Goal: Information Seeking & Learning: Understand process/instructions

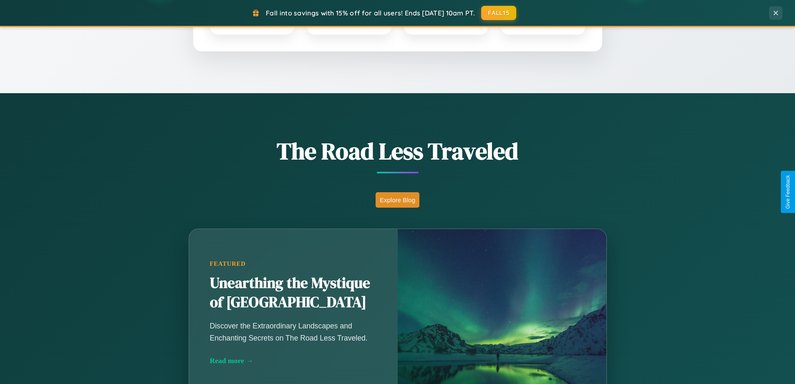
scroll to position [575, 0]
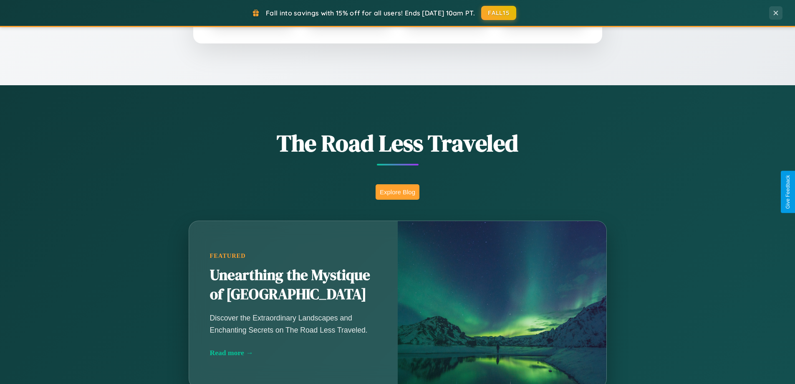
click at [397, 192] on button "Explore Blog" at bounding box center [398, 191] width 44 height 15
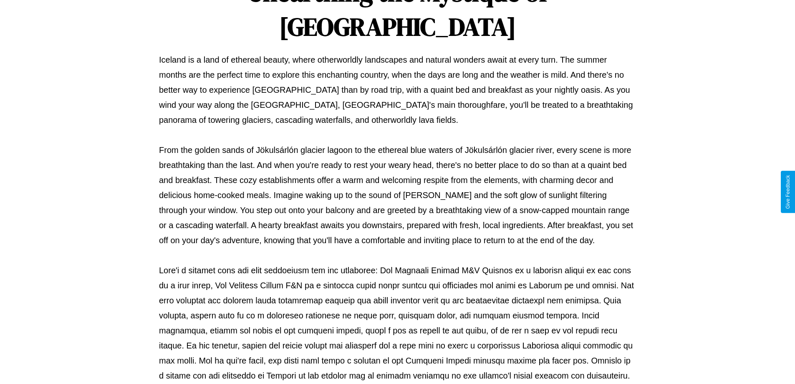
scroll to position [270, 0]
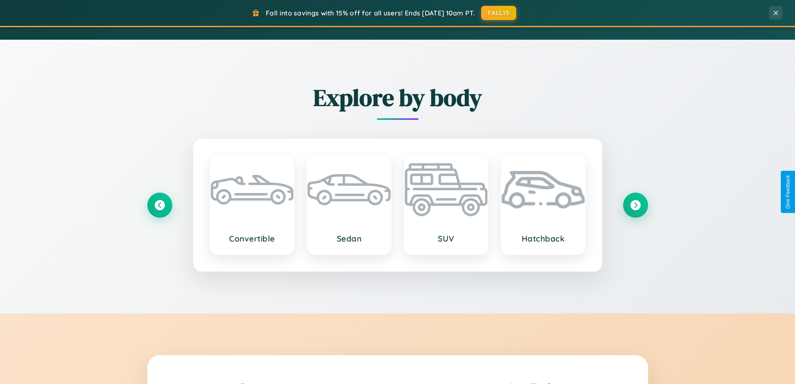
scroll to position [1607, 0]
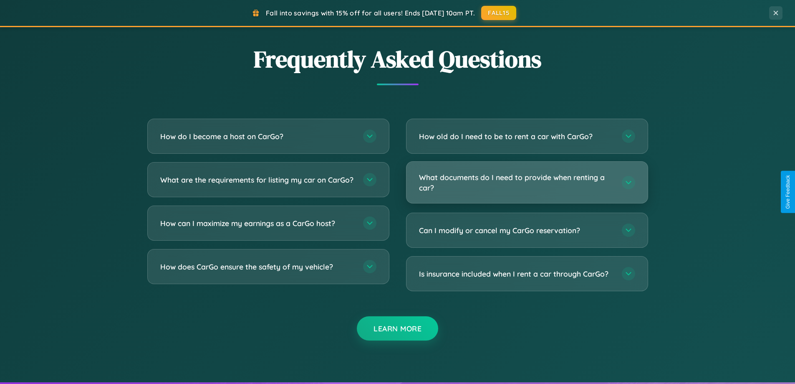
click at [527, 182] on h3 "What documents do I need to provide when renting a car?" at bounding box center [516, 182] width 195 height 20
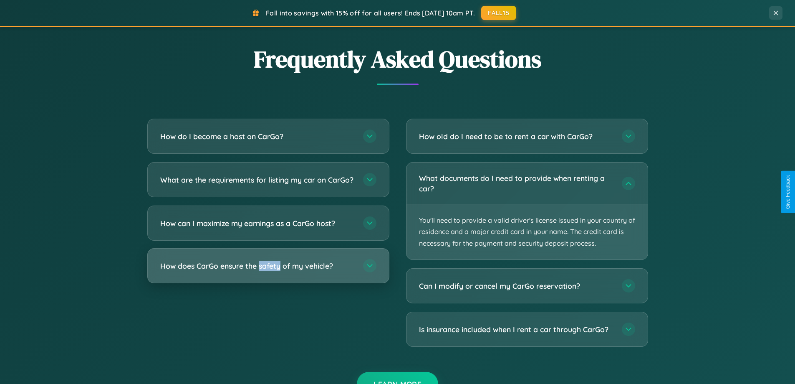
click at [268, 271] on h3 "How does CarGo ensure the safety of my vehicle?" at bounding box center [257, 266] width 195 height 10
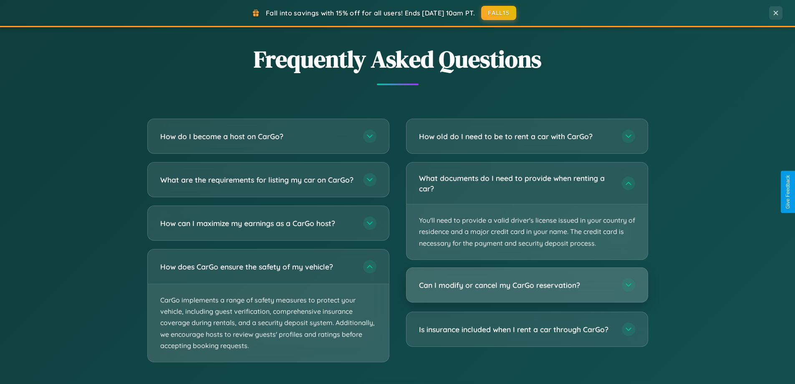
click at [527, 285] on h3 "Can I modify or cancel my CarGo reservation?" at bounding box center [516, 285] width 195 height 10
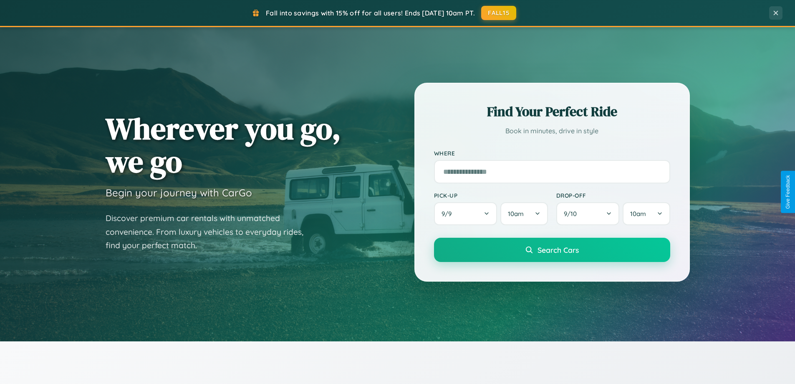
scroll to position [0, 0]
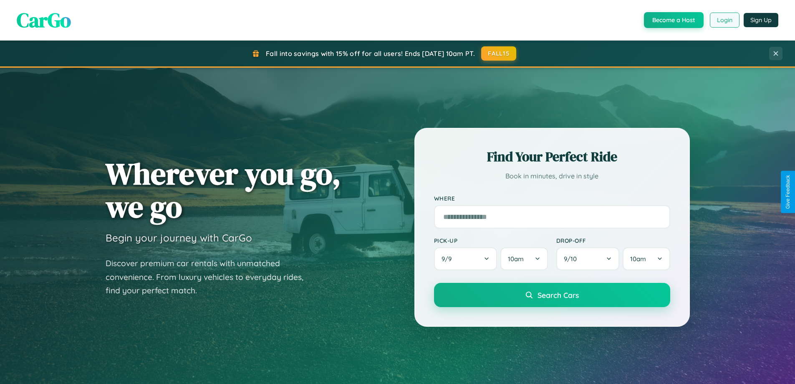
click at [724, 20] on button "Login" at bounding box center [725, 20] width 30 height 15
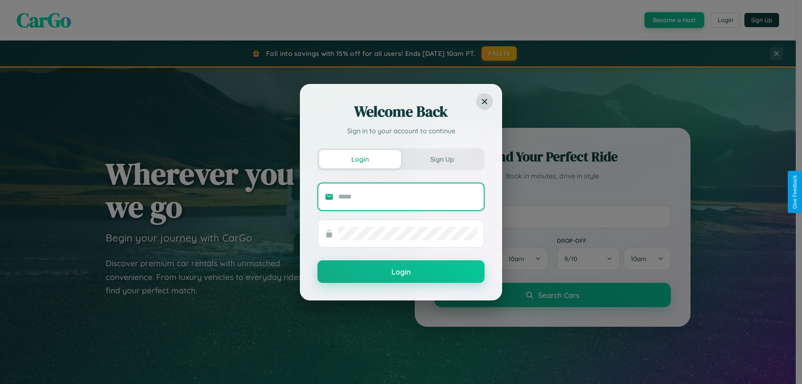
click at [408, 196] on input "text" at bounding box center [407, 196] width 139 height 13
type input "**********"
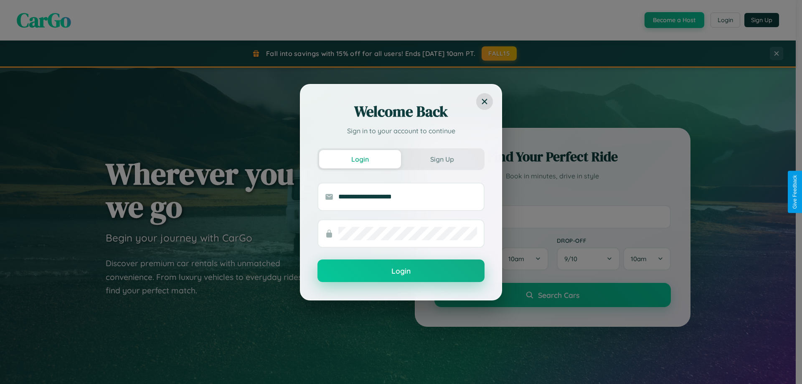
click at [401, 271] on button "Login" at bounding box center [400, 270] width 167 height 23
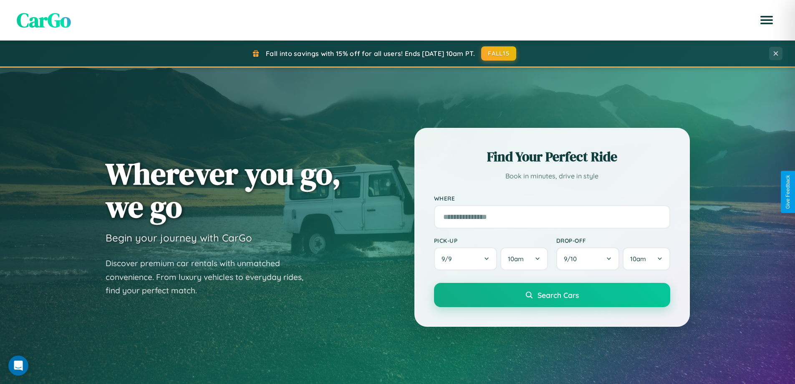
scroll to position [25, 0]
